Goal: Book appointment/travel/reservation

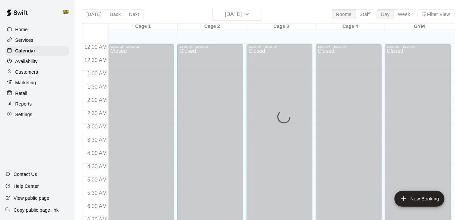
scroll to position [433, 0]
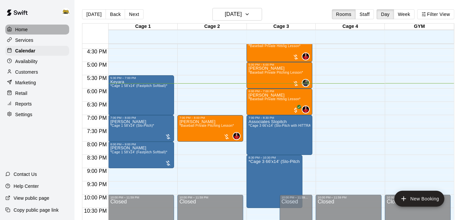
click at [44, 29] on div "Home" at bounding box center [37, 30] width 64 height 10
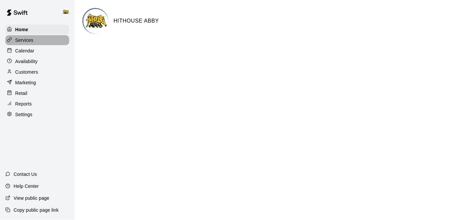
click at [29, 38] on p "Services" at bounding box center [24, 40] width 18 height 7
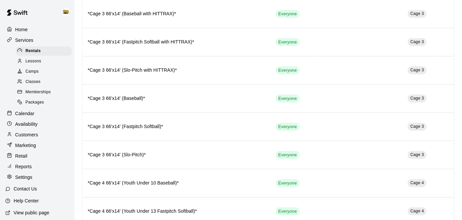
scroll to position [203, 0]
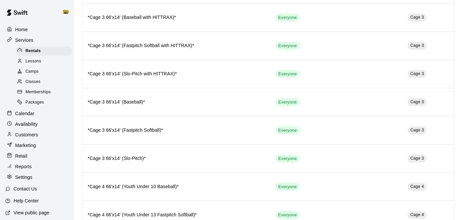
click at [40, 65] on span "Lessons" at bounding box center [34, 61] width 16 height 7
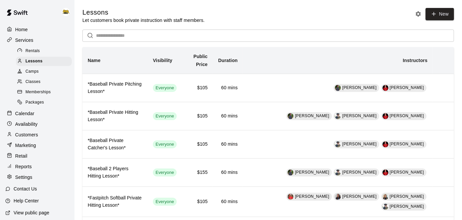
click at [30, 26] on div "Home" at bounding box center [37, 30] width 64 height 10
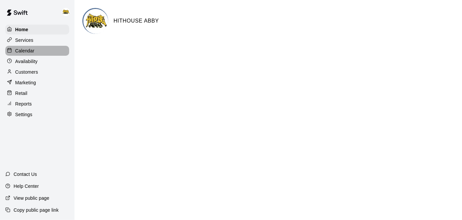
click at [30, 51] on p "Calendar" at bounding box center [24, 50] width 19 height 7
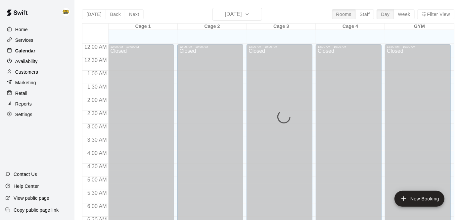
scroll to position [433, 0]
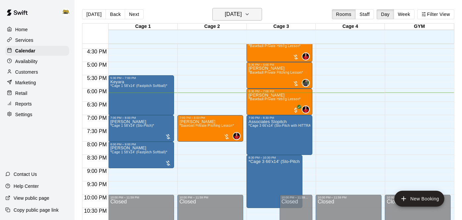
click at [225, 18] on h6 "[DATE]" at bounding box center [233, 14] width 17 height 9
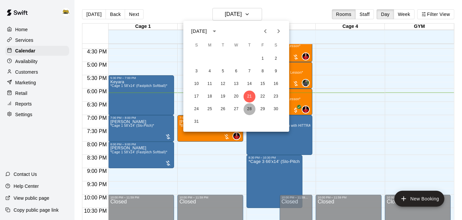
click at [253, 108] on button "28" at bounding box center [250, 109] width 12 height 12
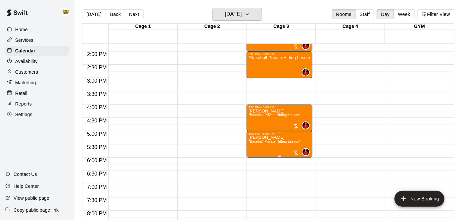
scroll to position [365, 0]
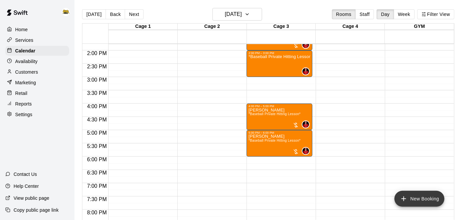
click at [437, 198] on button "New Booking" at bounding box center [420, 198] width 50 height 16
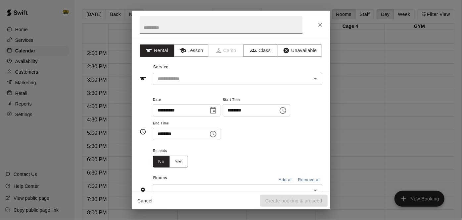
click at [223, 116] on input "********" at bounding box center [248, 110] width 51 height 12
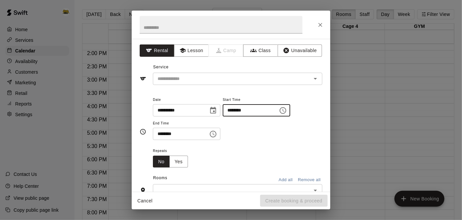
click at [279, 114] on icon "Choose time, selected time is 5:00 PM" at bounding box center [283, 110] width 8 height 8
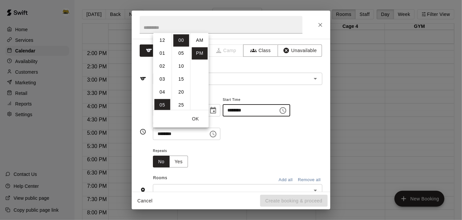
scroll to position [12, 0]
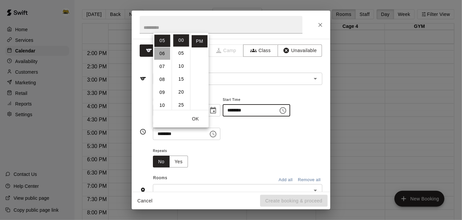
click at [162, 57] on li "06" at bounding box center [163, 53] width 16 height 12
type input "********"
click at [193, 120] on button "OK" at bounding box center [195, 119] width 21 height 12
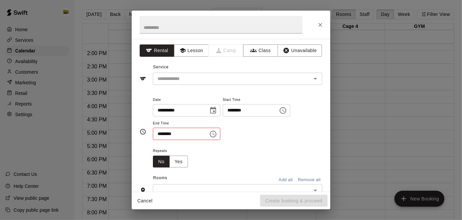
click at [217, 138] on icon "Choose time, selected time is 5:30 PM" at bounding box center [213, 134] width 8 height 8
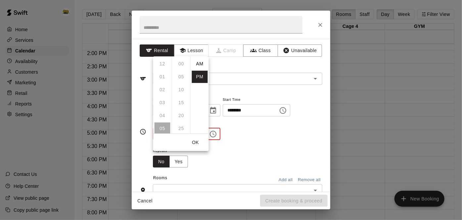
scroll to position [12, 0]
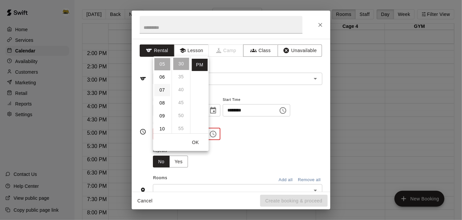
click at [162, 92] on li "07" at bounding box center [163, 90] width 16 height 12
click at [185, 62] on li "00" at bounding box center [182, 64] width 16 height 12
type input "********"
click at [205, 167] on div "Repeats No Yes" at bounding box center [238, 156] width 170 height 21
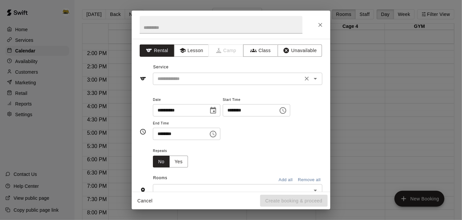
click at [196, 77] on input "text" at bounding box center [228, 79] width 146 height 8
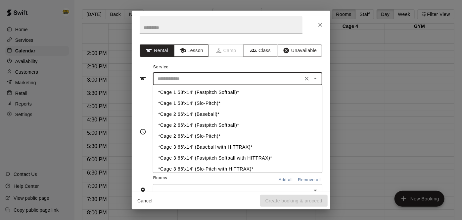
click at [195, 47] on button "Lesson" at bounding box center [191, 50] width 35 height 12
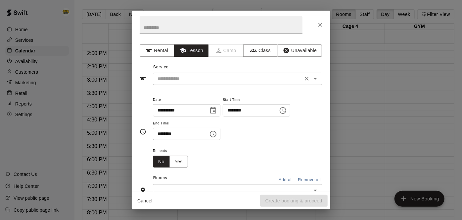
click at [182, 76] on input "text" at bounding box center [228, 79] width 146 height 8
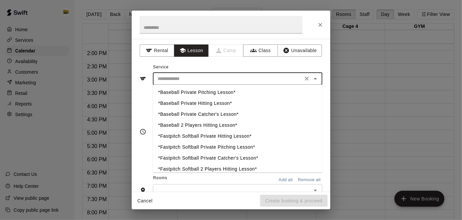
click at [187, 102] on li "*Baseball Private Hitting Lesson*" at bounding box center [238, 103] width 170 height 11
type input "**********"
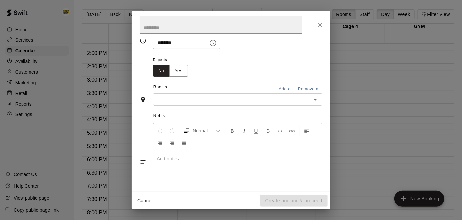
scroll to position [114, 0]
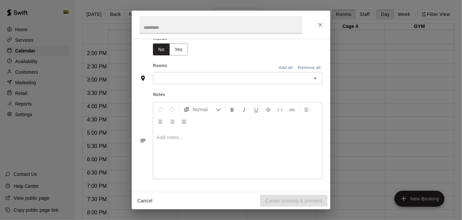
click at [184, 82] on input "text" at bounding box center [232, 78] width 155 height 8
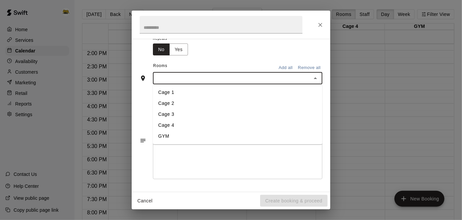
click at [171, 120] on li "Cage 3" at bounding box center [238, 114] width 170 height 11
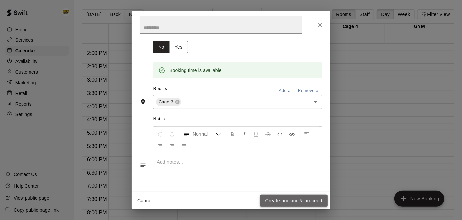
click at [266, 200] on button "Create booking & proceed" at bounding box center [294, 200] width 68 height 12
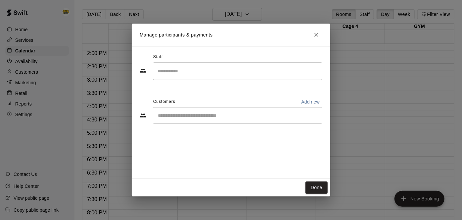
click at [221, 69] on input "Search staff" at bounding box center [238, 71] width 164 height 12
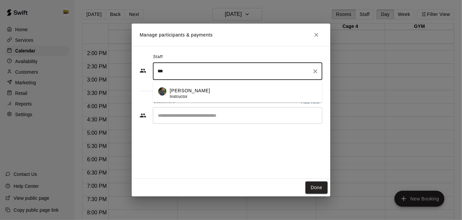
click at [198, 95] on div "[PERSON_NAME] Instructor" at bounding box center [190, 93] width 40 height 13
type input "***"
click at [184, 113] on input "Start typing to search customers..." at bounding box center [238, 115] width 164 height 7
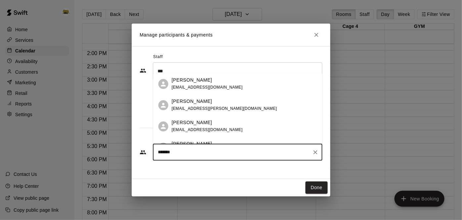
type input "********"
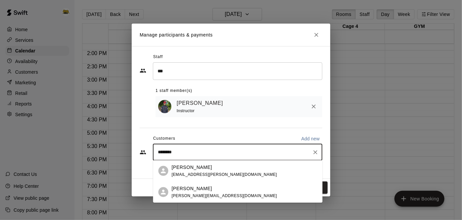
click at [186, 165] on p "[PERSON_NAME]" at bounding box center [192, 166] width 40 height 7
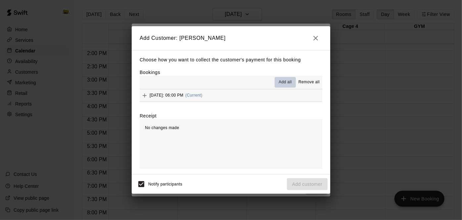
click at [289, 82] on span "Add all" at bounding box center [285, 82] width 13 height 7
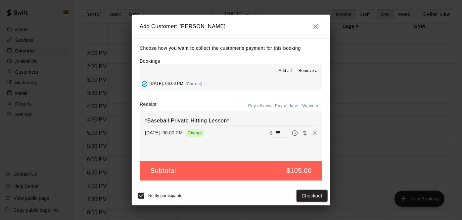
click at [280, 107] on button "Pay all later" at bounding box center [287, 106] width 27 height 10
click at [299, 197] on button "Add customer" at bounding box center [307, 195] width 41 height 12
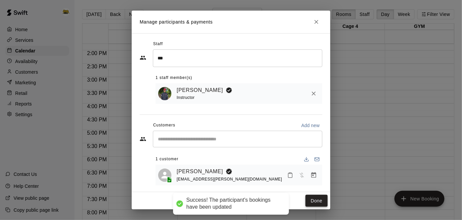
click at [309, 200] on button "Done" at bounding box center [317, 200] width 22 height 12
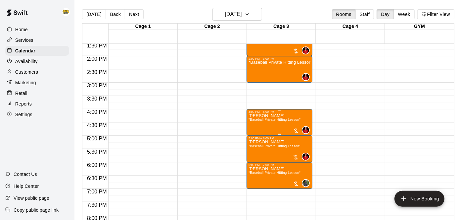
scroll to position [358, 0]
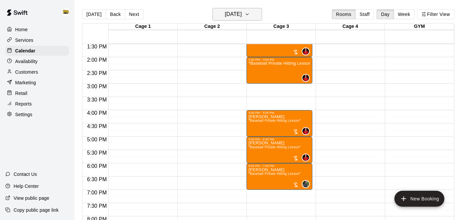
click at [250, 11] on icon "button" at bounding box center [247, 14] width 5 height 8
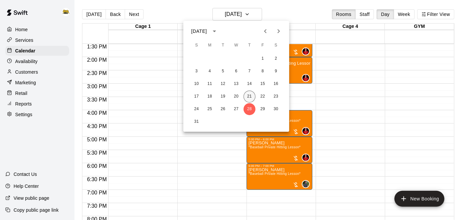
click at [248, 96] on button "21" at bounding box center [250, 96] width 12 height 12
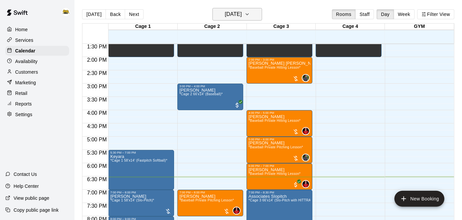
click at [250, 17] on icon "button" at bounding box center [247, 14] width 5 height 8
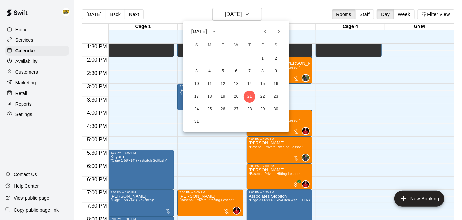
click at [279, 28] on icon "Next month" at bounding box center [279, 31] width 8 height 8
click at [261, 60] on button "5" at bounding box center [263, 59] width 12 height 12
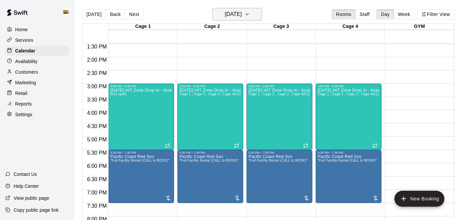
click at [255, 20] on button "[DATE]" at bounding box center [238, 14] width 50 height 13
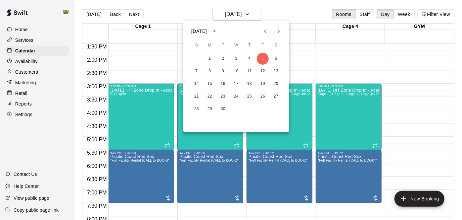
click at [264, 39] on span "F" at bounding box center [263, 45] width 12 height 13
click at [266, 32] on icon "Previous month" at bounding box center [265, 31] width 2 height 4
click at [253, 99] on button "21" at bounding box center [250, 96] width 12 height 12
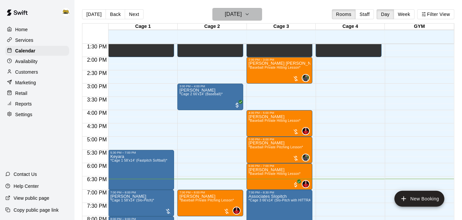
click at [255, 16] on button "[DATE]" at bounding box center [238, 14] width 50 height 13
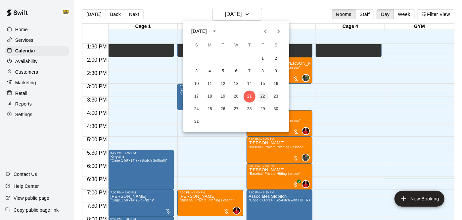
click at [263, 96] on button "22" at bounding box center [263, 96] width 12 height 12
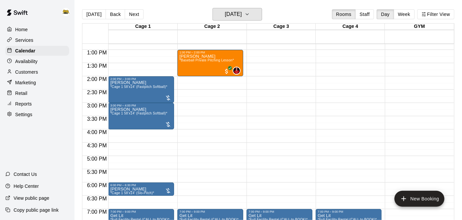
scroll to position [339, 0]
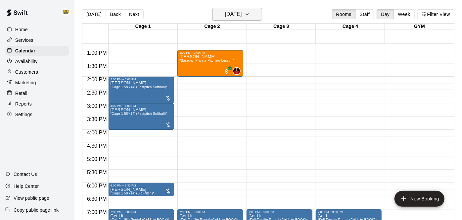
click at [250, 17] on icon "button" at bounding box center [247, 14] width 5 height 8
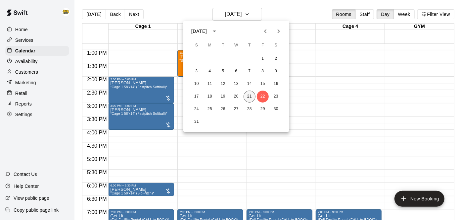
click at [248, 96] on button "21" at bounding box center [250, 96] width 12 height 12
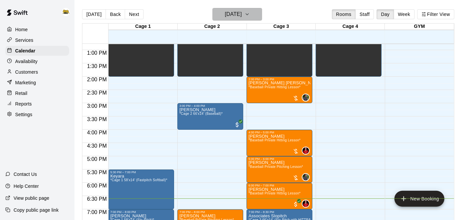
click at [259, 10] on button "[DATE]" at bounding box center [238, 14] width 50 height 13
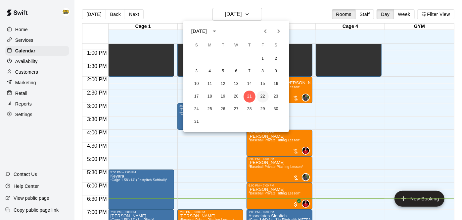
click at [263, 97] on button "22" at bounding box center [263, 96] width 12 height 12
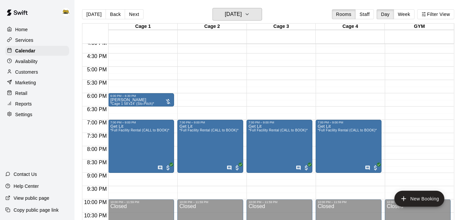
scroll to position [427, 0]
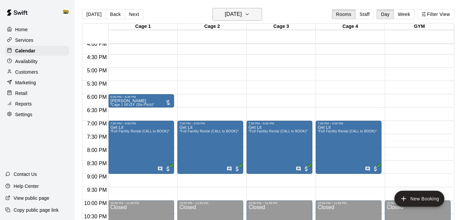
click at [250, 13] on icon "button" at bounding box center [247, 14] width 5 height 8
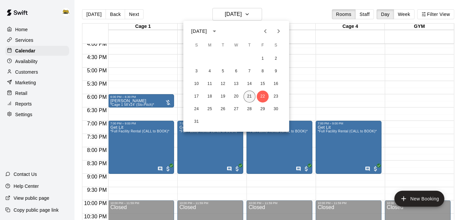
click at [250, 98] on button "21" at bounding box center [250, 96] width 12 height 12
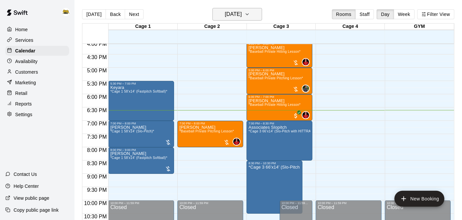
click at [250, 16] on icon "button" at bounding box center [247, 14] width 5 height 8
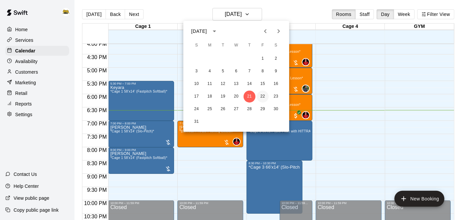
click at [263, 96] on button "22" at bounding box center [263, 96] width 12 height 12
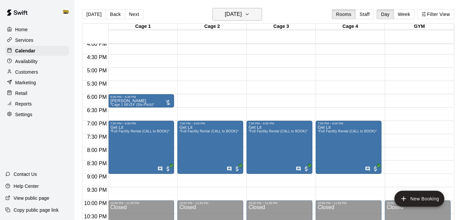
click at [258, 16] on button "[DATE]" at bounding box center [238, 14] width 50 height 13
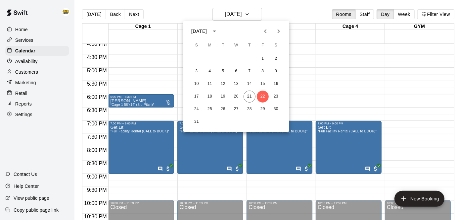
click at [254, 103] on div "24 25 26 27 28 29 30" at bounding box center [236, 109] width 106 height 12
click at [250, 97] on button "21" at bounding box center [250, 96] width 12 height 12
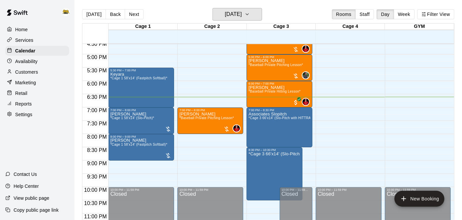
scroll to position [441, 0]
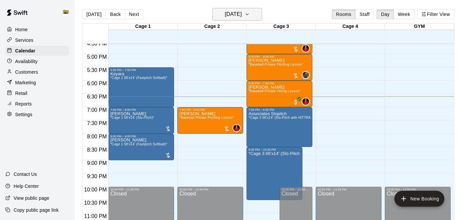
click at [261, 15] on button "[DATE]" at bounding box center [238, 14] width 50 height 13
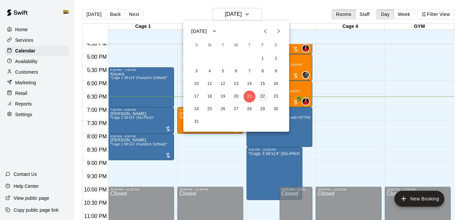
click at [262, 98] on button "22" at bounding box center [263, 96] width 12 height 12
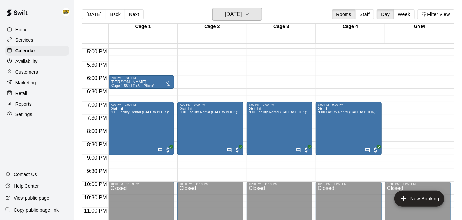
scroll to position [452, 0]
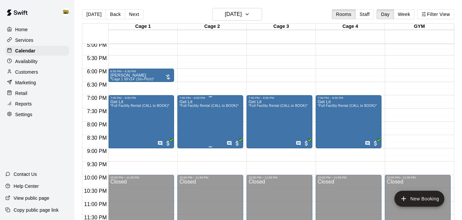
click at [205, 123] on div "Get Lit *Full Facility Rental (CALL to BOOK)*" at bounding box center [209, 209] width 59 height 220
click at [185, 107] on icon "edit" at bounding box center [186, 106] width 6 height 6
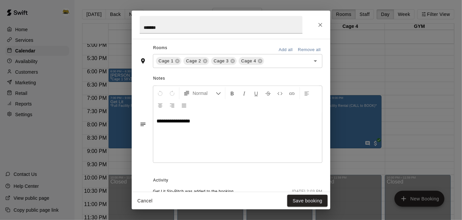
scroll to position [158, 0]
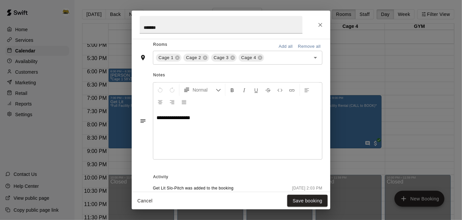
click at [148, 199] on button "Cancel" at bounding box center [144, 200] width 21 height 12
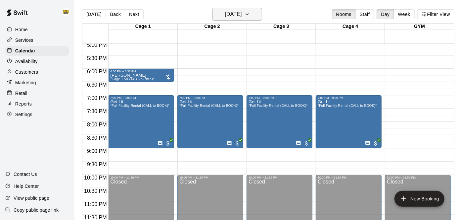
click at [249, 11] on button "[DATE]" at bounding box center [238, 14] width 50 height 13
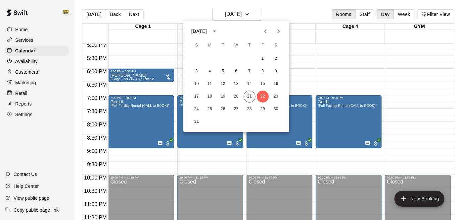
click at [251, 98] on button "21" at bounding box center [250, 96] width 12 height 12
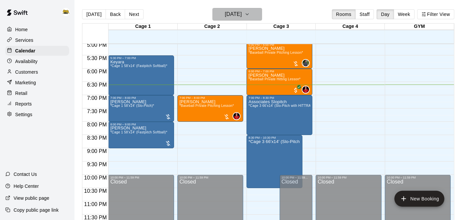
click at [250, 15] on icon "button" at bounding box center [247, 14] width 5 height 8
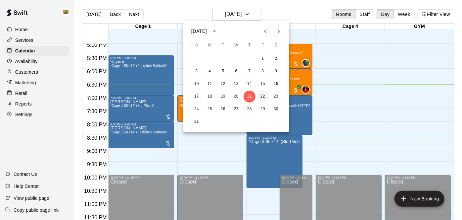
click at [263, 96] on button "22" at bounding box center [263, 96] width 12 height 12
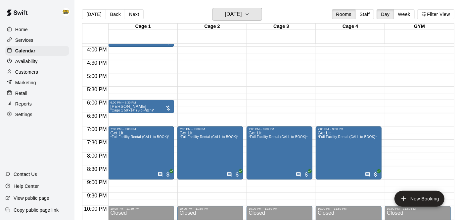
scroll to position [421, 0]
click at [257, 14] on button "[DATE]" at bounding box center [238, 14] width 50 height 13
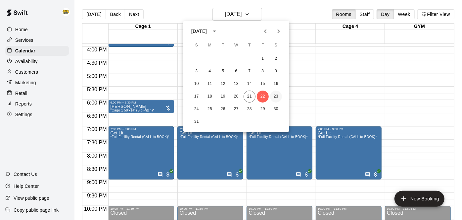
click at [279, 100] on button "23" at bounding box center [276, 96] width 12 height 12
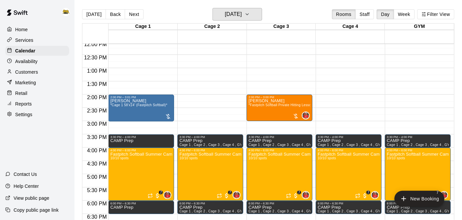
scroll to position [349, 0]
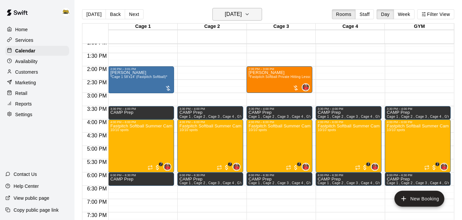
click at [242, 15] on h6 "[DATE]" at bounding box center [233, 14] width 17 height 9
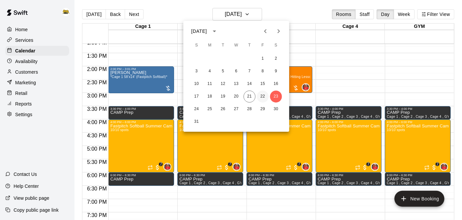
click at [262, 97] on button "22" at bounding box center [263, 96] width 12 height 12
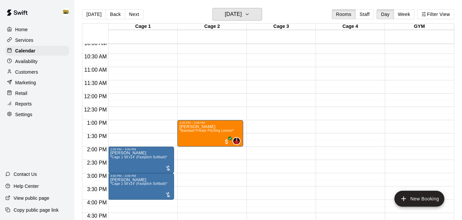
scroll to position [333, 0]
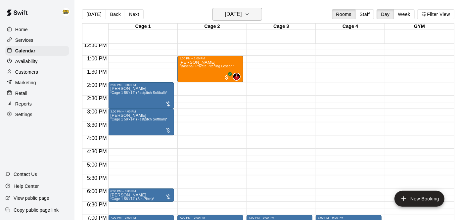
click at [255, 19] on button "[DATE]" at bounding box center [238, 14] width 50 height 13
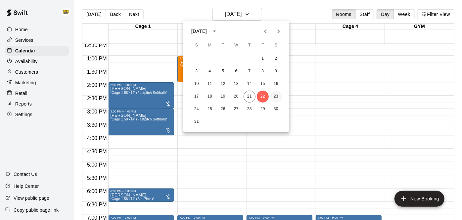
click at [279, 95] on button "23" at bounding box center [276, 96] width 12 height 12
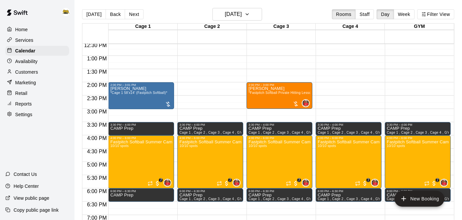
click at [259, 21] on div "[DATE] Back [DATE][DATE] Rooms Staff Day Week Filter View" at bounding box center [268, 15] width 373 height 15
click at [250, 16] on icon "button" at bounding box center [247, 14] width 5 height 8
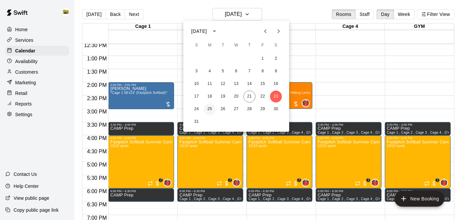
click at [207, 108] on button "25" at bounding box center [210, 109] width 12 height 12
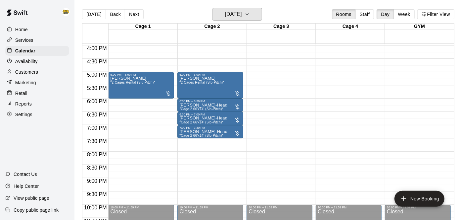
scroll to position [422, 0]
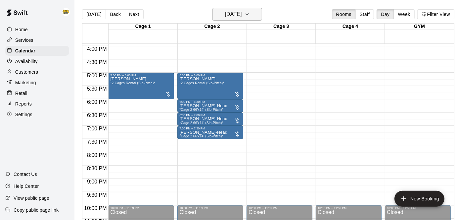
click at [250, 16] on icon "button" at bounding box center [247, 14] width 5 height 8
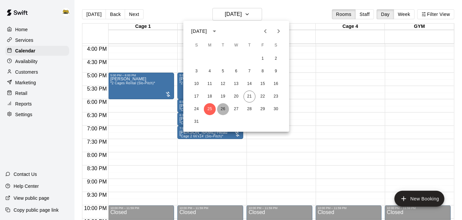
click at [224, 108] on button "26" at bounding box center [223, 109] width 12 height 12
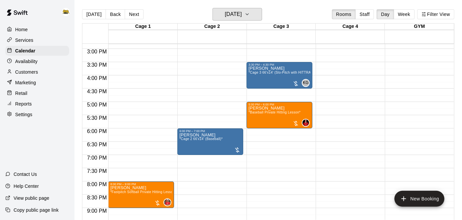
scroll to position [393, 0]
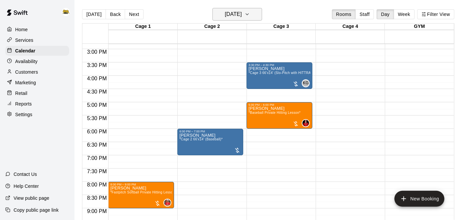
click at [250, 14] on icon "button" at bounding box center [247, 14] width 5 height 8
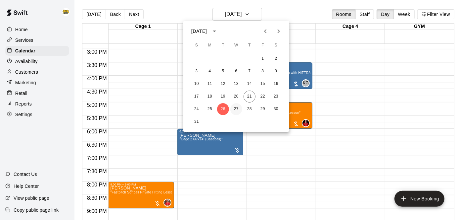
click at [238, 107] on button "27" at bounding box center [237, 109] width 12 height 12
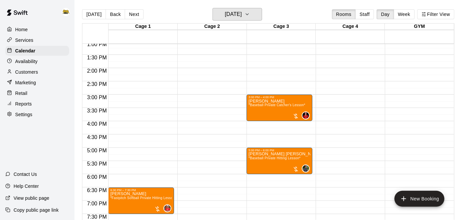
scroll to position [347, 0]
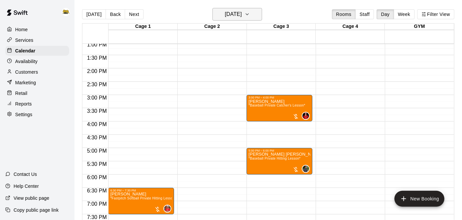
click at [257, 14] on button "[DATE]" at bounding box center [238, 14] width 50 height 13
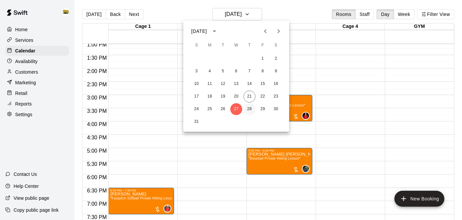
click at [248, 106] on button "28" at bounding box center [250, 109] width 12 height 12
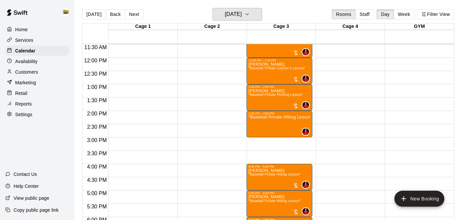
scroll to position [304, 0]
click at [250, 17] on icon "button" at bounding box center [247, 14] width 5 height 8
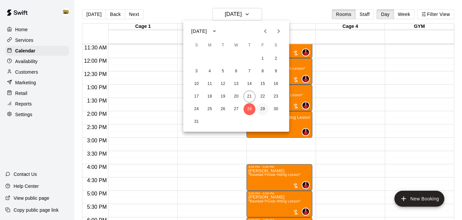
click at [264, 112] on button "29" at bounding box center [263, 109] width 12 height 12
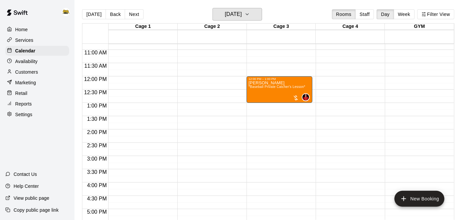
scroll to position [291, 0]
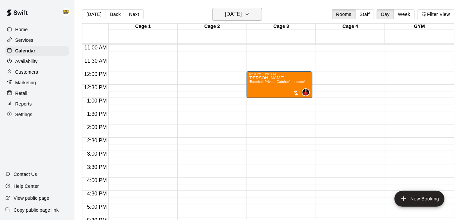
click at [250, 17] on icon "button" at bounding box center [247, 14] width 5 height 8
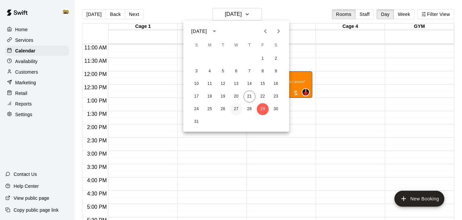
click at [235, 109] on button "27" at bounding box center [237, 109] width 12 height 12
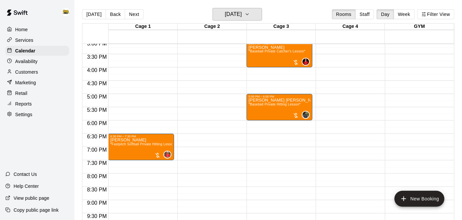
scroll to position [401, 0]
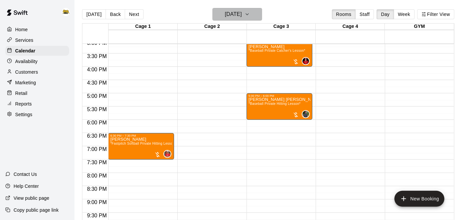
click at [242, 15] on h6 "[DATE]" at bounding box center [233, 14] width 17 height 9
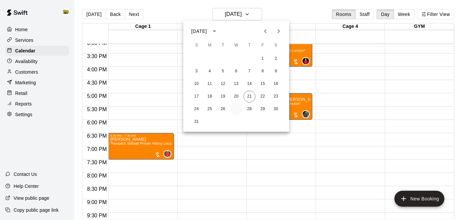
click at [239, 110] on button "27" at bounding box center [237, 109] width 12 height 12
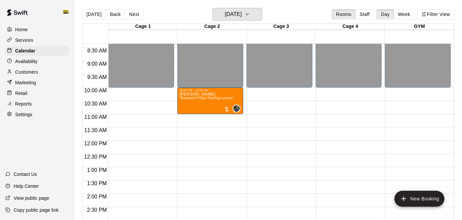
scroll to position [222, 0]
click at [213, 97] on span "*Baseball Private Pitching Lesson*" at bounding box center [207, 98] width 55 height 4
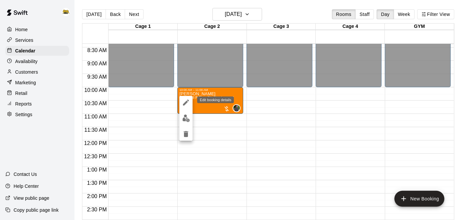
click at [187, 103] on icon "edit" at bounding box center [186, 102] width 8 height 8
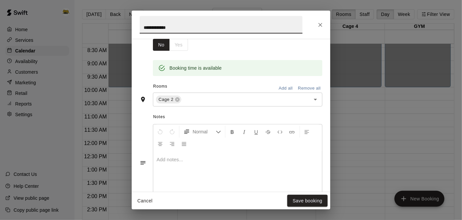
scroll to position [125, 0]
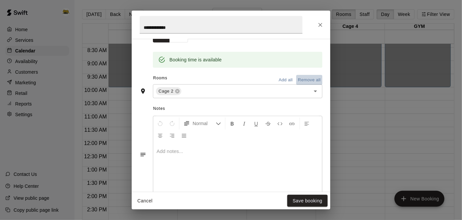
click at [308, 85] on button "Remove all" at bounding box center [309, 80] width 26 height 10
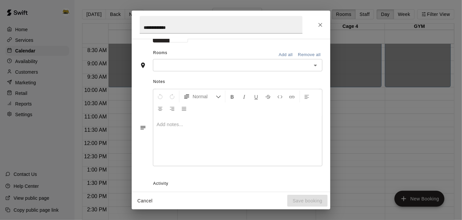
click at [318, 69] on icon "Open" at bounding box center [316, 65] width 8 height 8
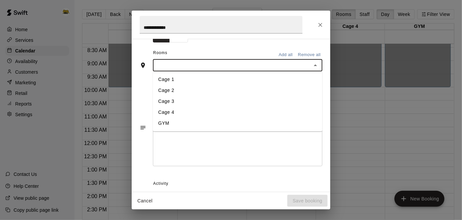
click at [295, 107] on li "Cage 3" at bounding box center [238, 101] width 170 height 11
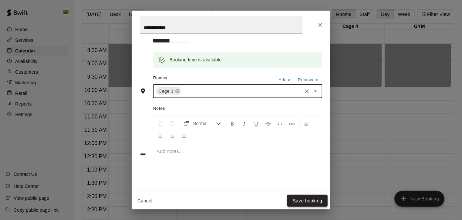
click at [307, 201] on button "Save booking" at bounding box center [308, 200] width 40 height 12
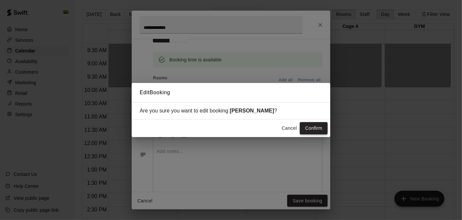
click at [320, 127] on button "Confirm" at bounding box center [314, 128] width 28 height 12
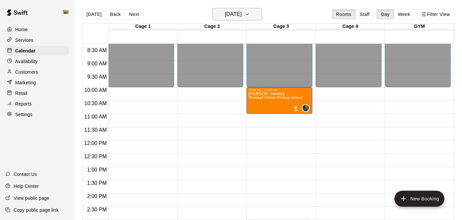
click at [256, 13] on button "[DATE]" at bounding box center [238, 14] width 50 height 13
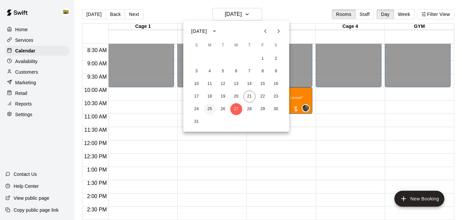
click at [209, 112] on button "25" at bounding box center [210, 109] width 12 height 12
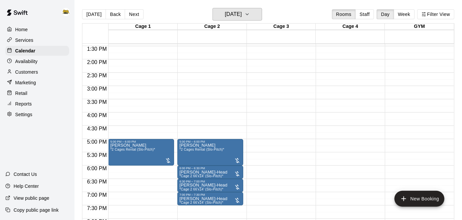
scroll to position [355, 0]
click at [250, 11] on icon "button" at bounding box center [247, 14] width 5 height 8
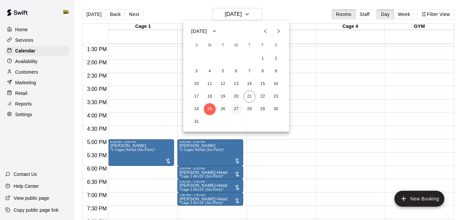
click at [239, 112] on button "27" at bounding box center [237, 109] width 12 height 12
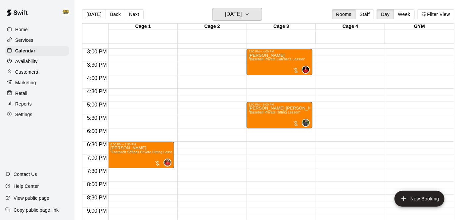
scroll to position [393, 0]
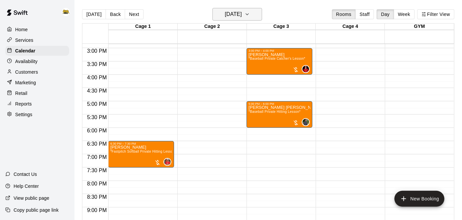
click at [250, 18] on icon "button" at bounding box center [247, 14] width 5 height 8
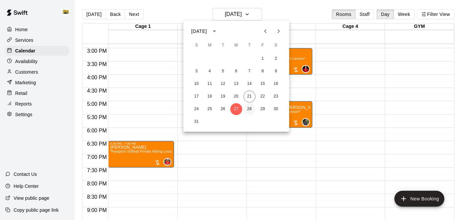
click at [248, 107] on button "28" at bounding box center [250, 109] width 12 height 12
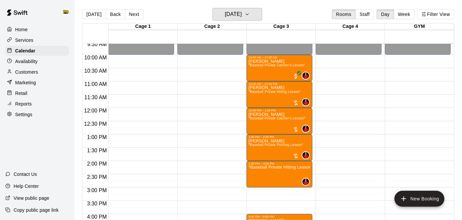
scroll to position [253, 0]
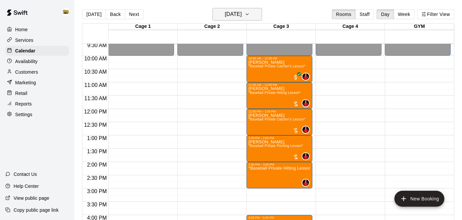
click at [250, 17] on icon "button" at bounding box center [247, 14] width 5 height 8
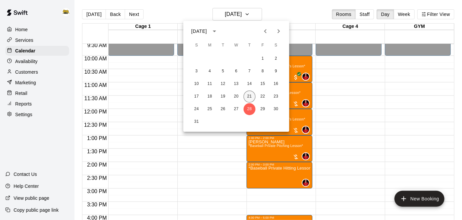
click at [248, 97] on button "21" at bounding box center [250, 96] width 12 height 12
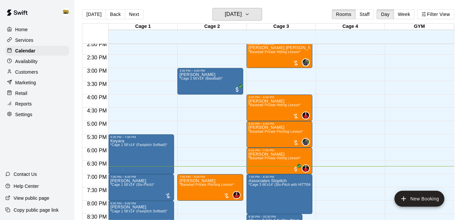
scroll to position [374, 0]
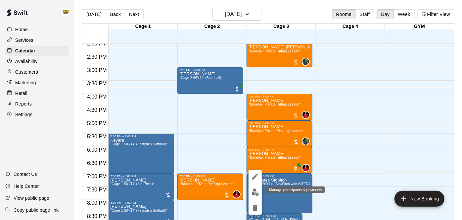
click at [257, 191] on img "edit" at bounding box center [256, 192] width 8 height 8
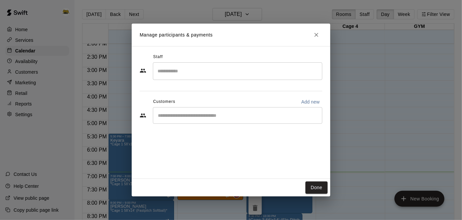
click at [266, 122] on div "​" at bounding box center [238, 115] width 170 height 17
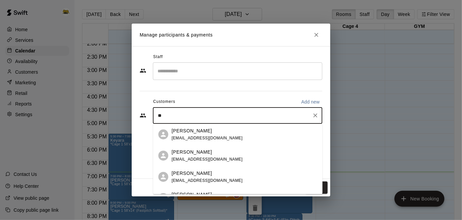
type input "*"
type input "*********"
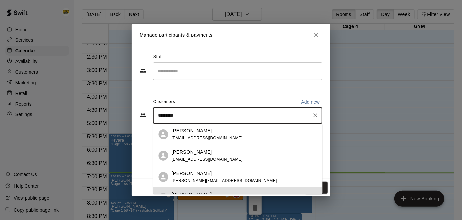
scroll to position [14, 0]
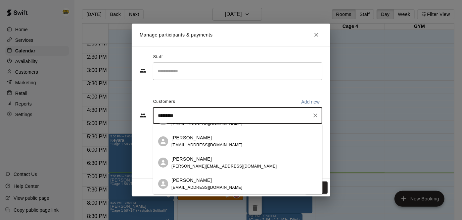
click at [304, 115] on input "*********" at bounding box center [233, 115] width 154 height 7
drag, startPoint x: 304, startPoint y: 115, endPoint x: 127, endPoint y: 117, distance: 176.9
click at [127, 117] on div "Manage participants & payments Staff ​ Customers Add new ********* ​ Done" at bounding box center [231, 110] width 462 height 220
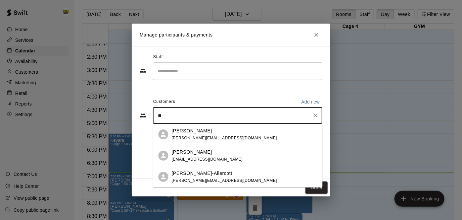
type input "*"
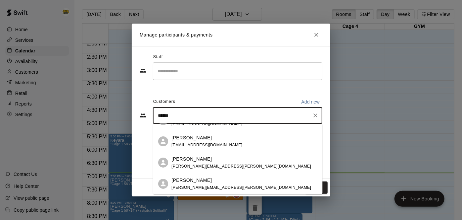
scroll to position [34, 0]
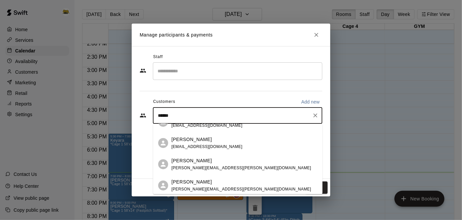
click at [216, 116] on input "******" at bounding box center [233, 115] width 154 height 7
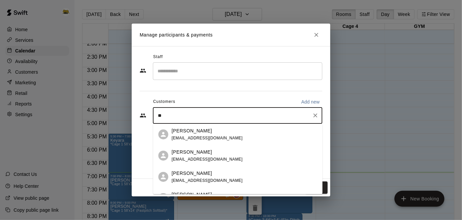
type input "*"
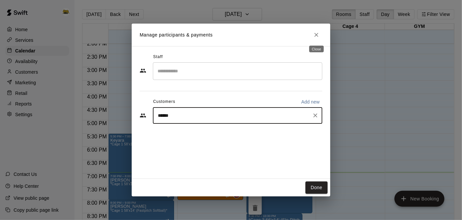
type input "******"
click at [315, 35] on icon "Close" at bounding box center [316, 34] width 7 height 7
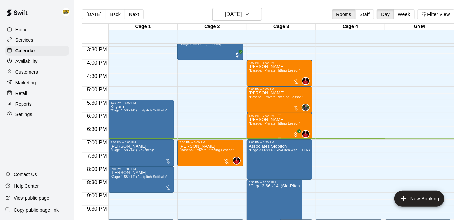
scroll to position [409, 0]
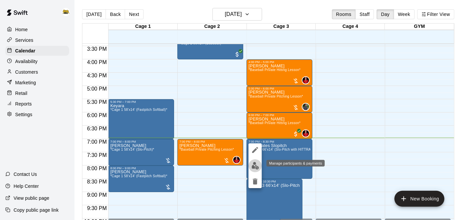
click at [254, 167] on img "edit" at bounding box center [256, 166] width 8 height 8
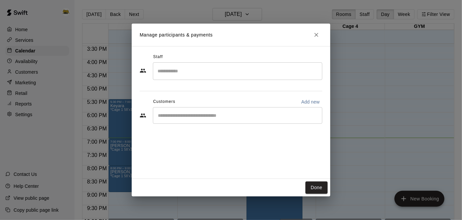
click at [239, 120] on div "​" at bounding box center [238, 115] width 170 height 17
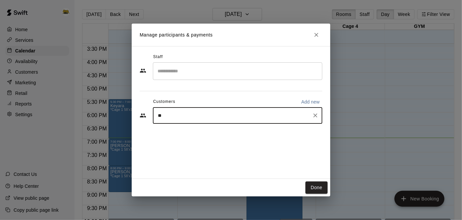
type input "*"
type input "****"
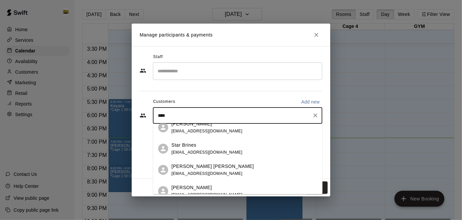
scroll to position [71, 0]
click at [215, 147] on div "Star Brines" at bounding box center [207, 144] width 71 height 7
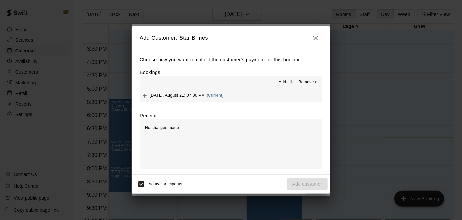
click at [278, 98] on button "[DATE], August 21: 07:00 PM (Current)" at bounding box center [231, 95] width 183 height 12
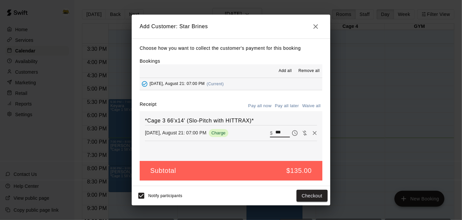
click at [286, 132] on input "***" at bounding box center [283, 133] width 15 height 9
type input "*"
type input "***"
click at [302, 197] on button "Checkout" at bounding box center [312, 195] width 31 height 12
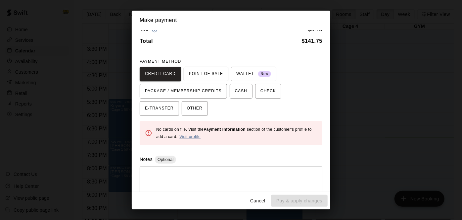
scroll to position [22, 0]
click at [187, 111] on span "OTHER" at bounding box center [195, 107] width 16 height 11
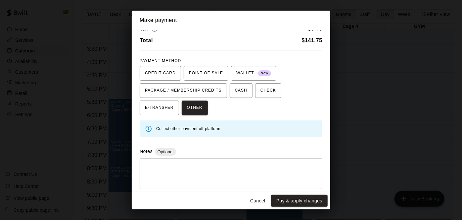
click at [170, 182] on textarea at bounding box center [231, 174] width 174 height 20
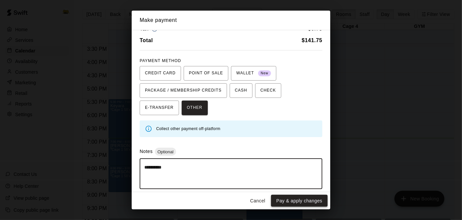
type textarea "**********"
click at [324, 203] on button "Pay & apply changes" at bounding box center [299, 200] width 57 height 12
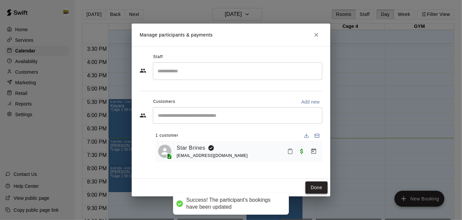
click at [318, 185] on button "Done" at bounding box center [317, 187] width 22 height 12
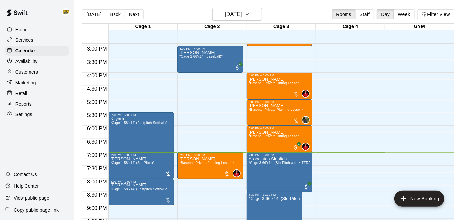
scroll to position [393, 0]
